Goal: Find specific page/section: Find specific page/section

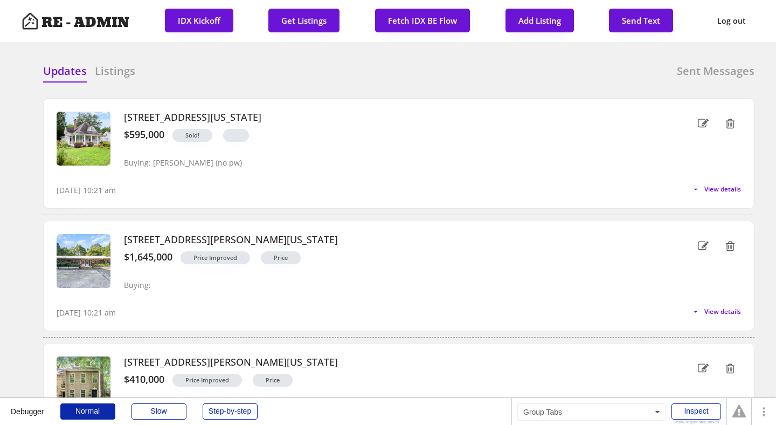
click at [221, 79] on div "Updates Listings Sent Messages" at bounding box center [398, 75] width 711 height 22
click at [119, 70] on h6 "Listings" at bounding box center [115, 71] width 40 height 15
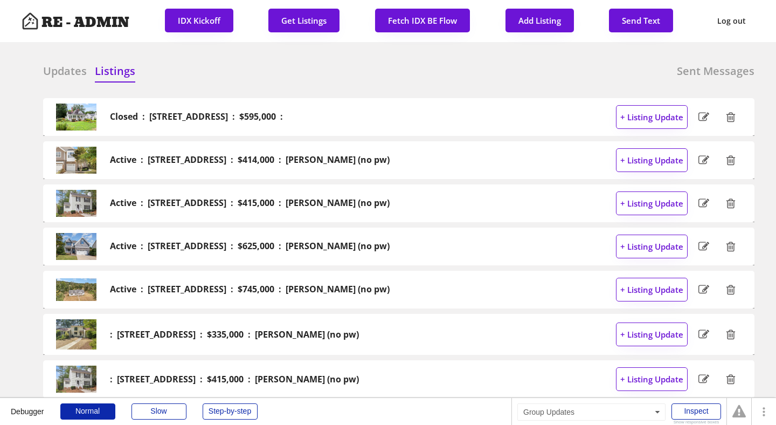
click at [64, 71] on h6 "Updates" at bounding box center [65, 71] width 44 height 15
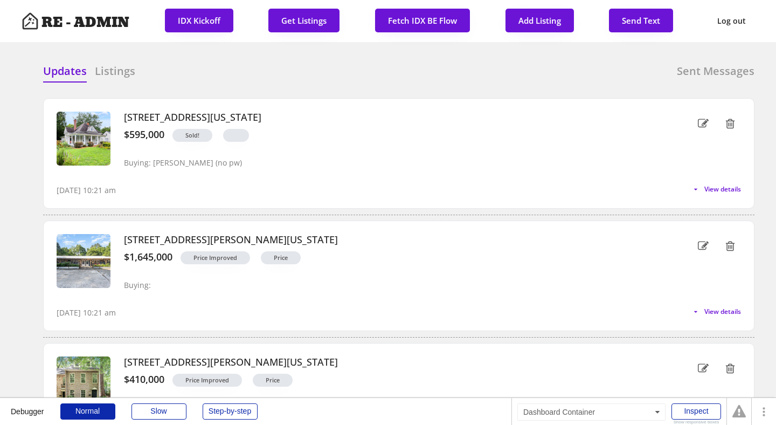
click at [214, 59] on div "Updates Listings Sent Messages Closed : 101 W Delafield Avenue, Durham : $595,0…" at bounding box center [388, 64] width 733 height 26
click at [226, 76] on div "Updates Listings Sent Messages" at bounding box center [398, 75] width 711 height 22
click at [247, 71] on div "Updates Listings Sent Messages" at bounding box center [398, 75] width 711 height 22
